Goal: Transaction & Acquisition: Purchase product/service

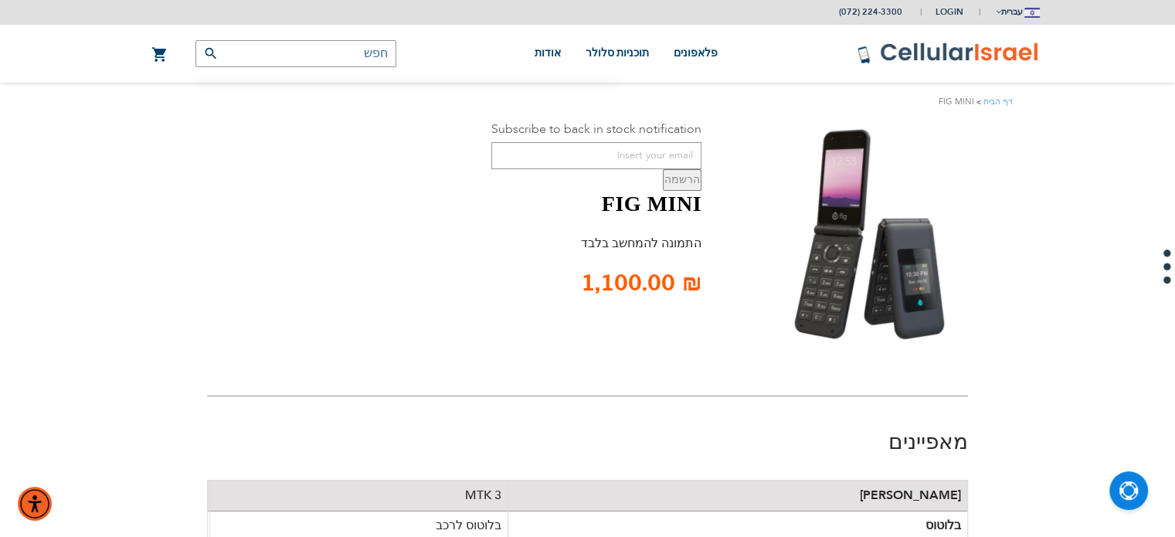
drag, startPoint x: 1186, startPoint y: 130, endPoint x: 1186, endPoint y: 42, distance: 87.3
click at [855, 280] on img at bounding box center [856, 233] width 199 height 224
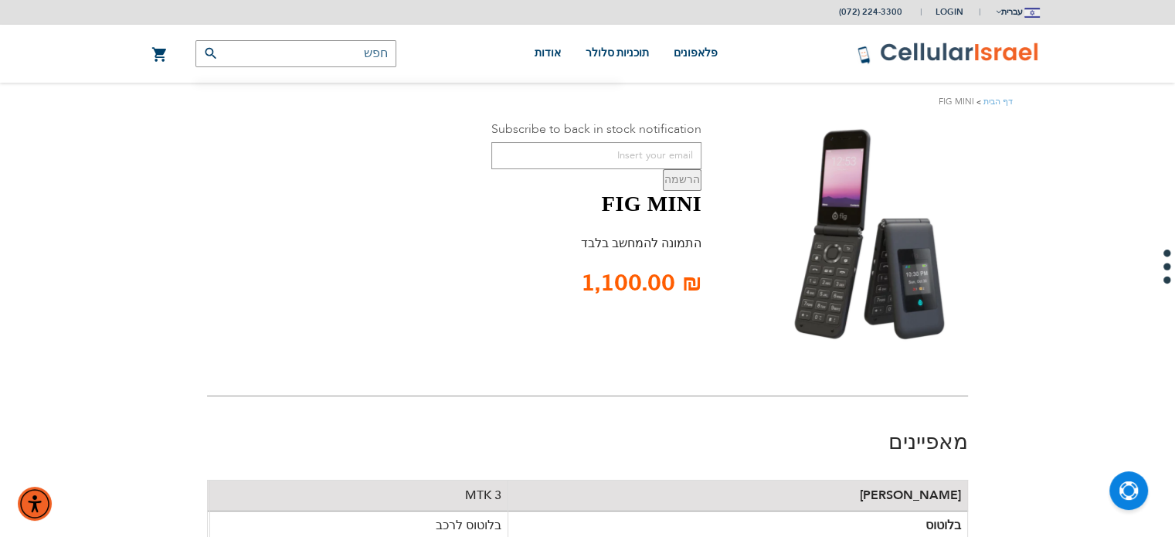
click at [895, 260] on img at bounding box center [856, 233] width 199 height 224
click at [859, 273] on img at bounding box center [856, 233] width 199 height 224
drag, startPoint x: 599, startPoint y: 197, endPoint x: 705, endPoint y: 210, distance: 105.9
click at [705, 210] on div "Subscribe to back in stock notification הרשמה FIG MINI התמונה להמחשב בלבד ‏1,10…" at bounding box center [587, 233] width 761 height 224
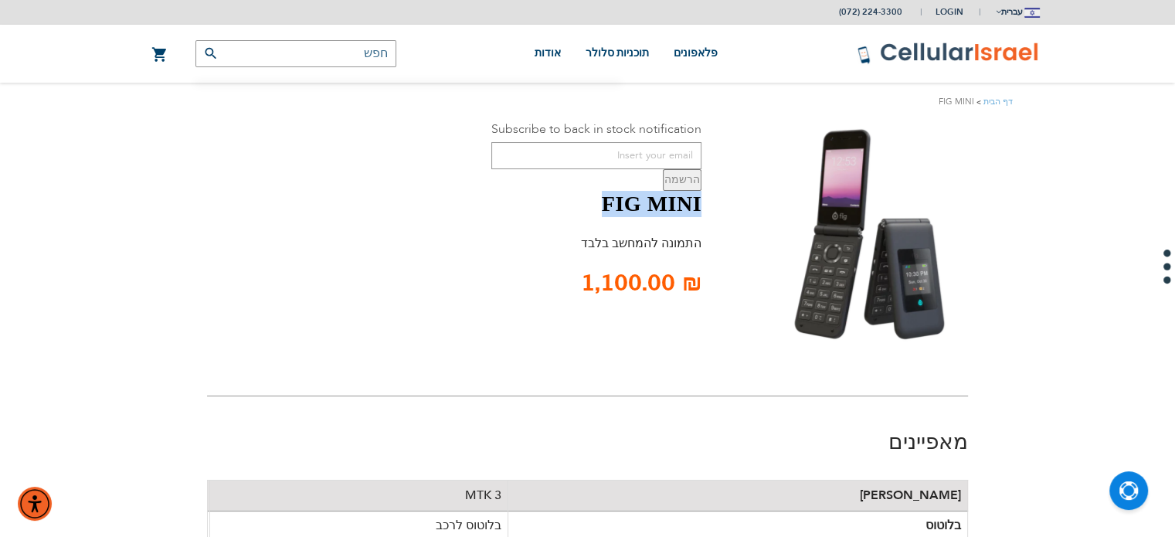
click at [645, 200] on h1 "FIG MINI" at bounding box center [596, 204] width 210 height 26
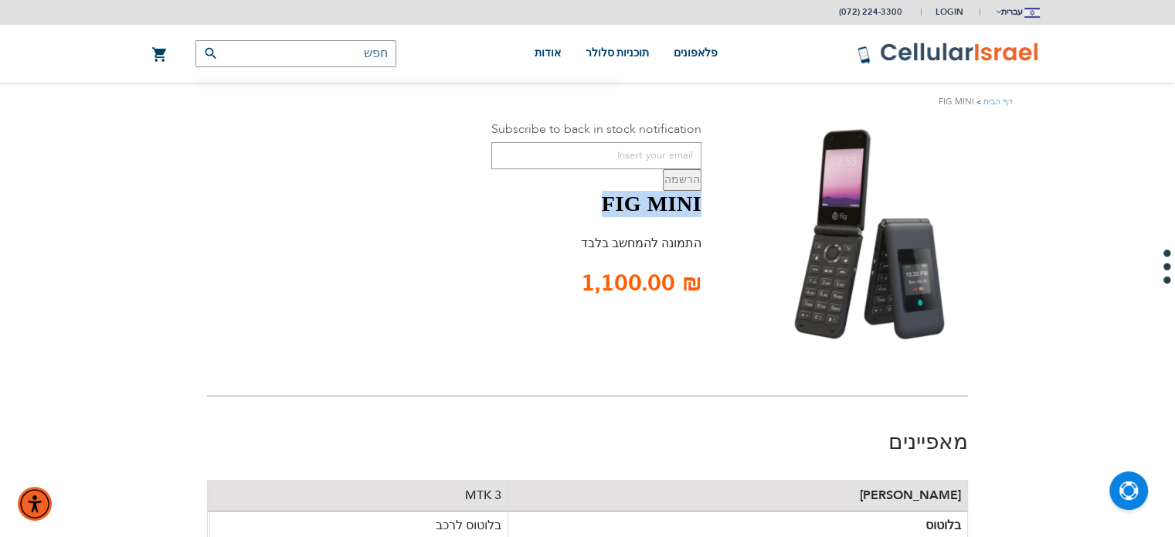
click at [645, 200] on h1 "FIG MINI" at bounding box center [596, 204] width 210 height 26
copy div "FIG MINI"
